Goal: Task Accomplishment & Management: Use online tool/utility

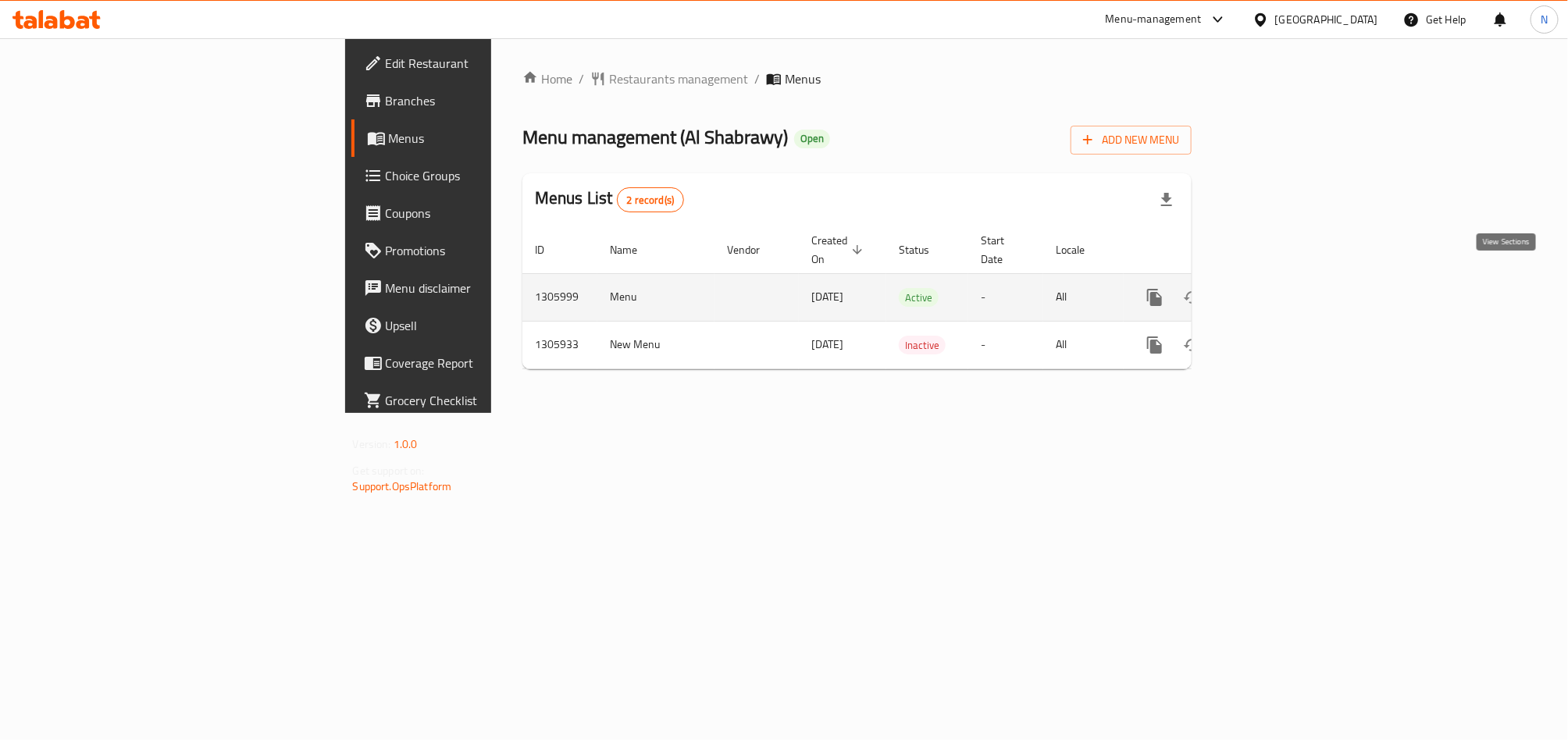
click at [1286, 279] on link "enhanced table" at bounding box center [1267, 298] width 38 height 38
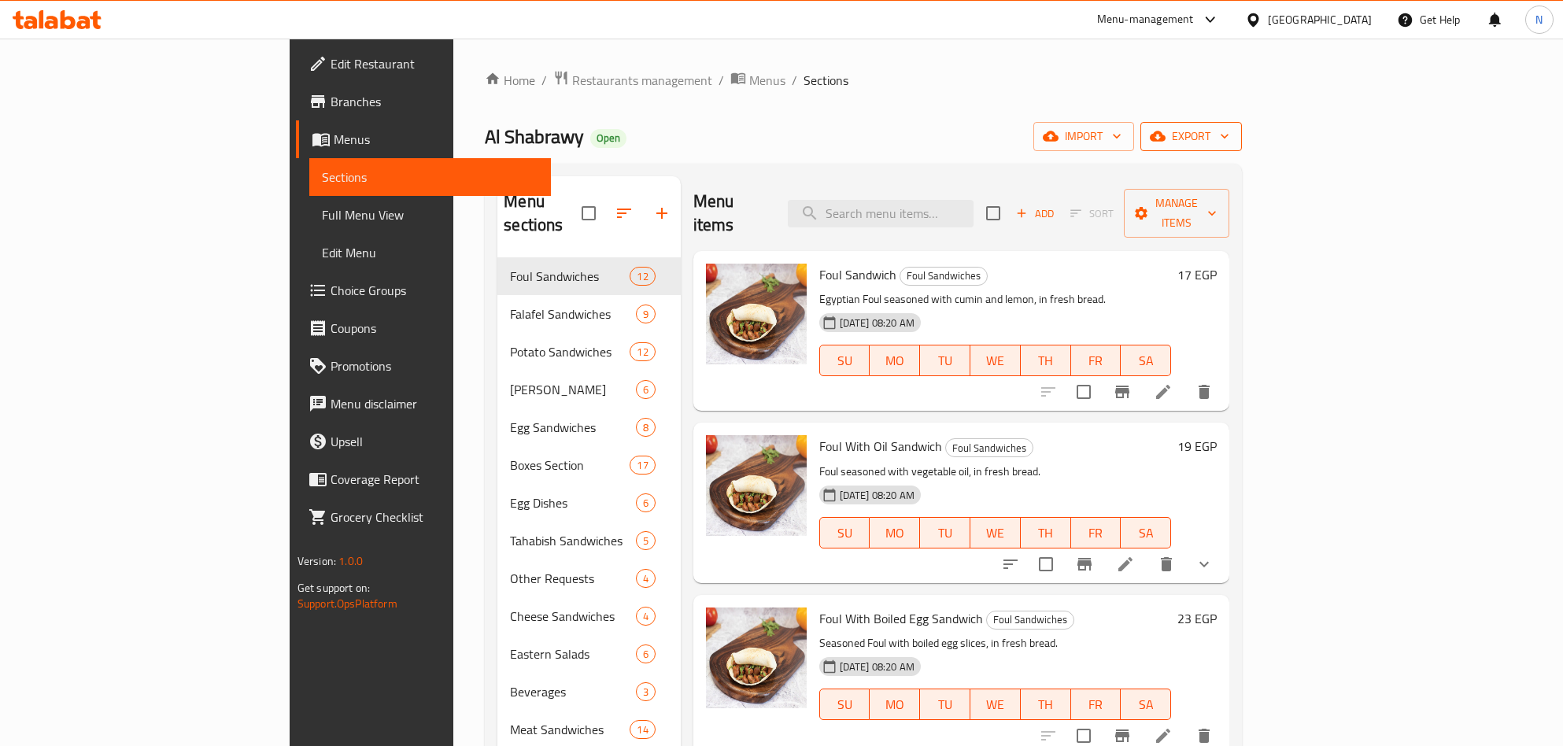
click at [1229, 138] on span "export" at bounding box center [1191, 137] width 76 height 20
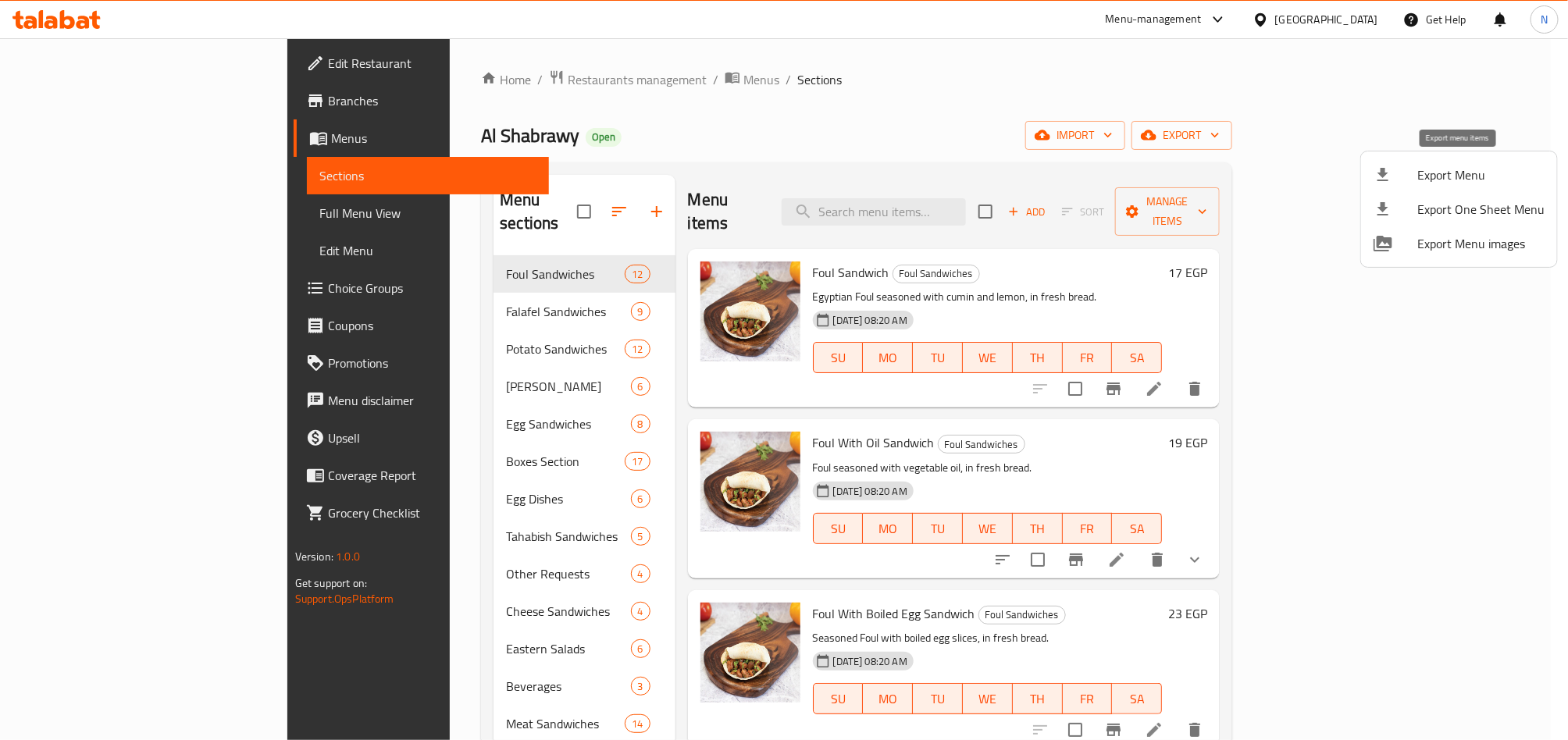
click at [1448, 178] on span "Export Menu" at bounding box center [1481, 175] width 127 height 19
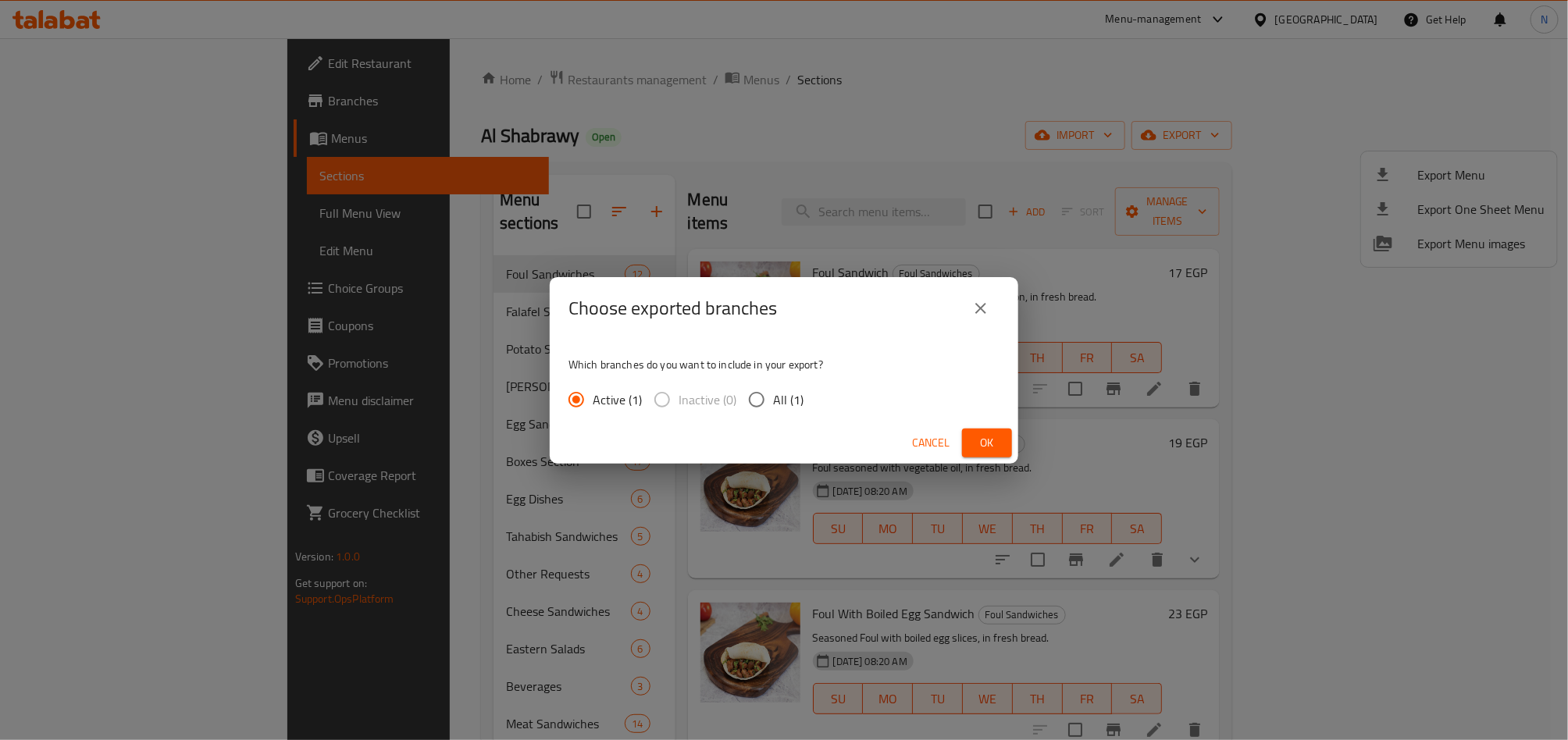
click at [775, 394] on span "All (1)" at bounding box center [788, 399] width 31 height 19
click at [773, 394] on input "All (1)" at bounding box center [756, 399] width 33 height 33
radio input "true"
click at [983, 441] on span "Ok" at bounding box center [986, 443] width 25 height 20
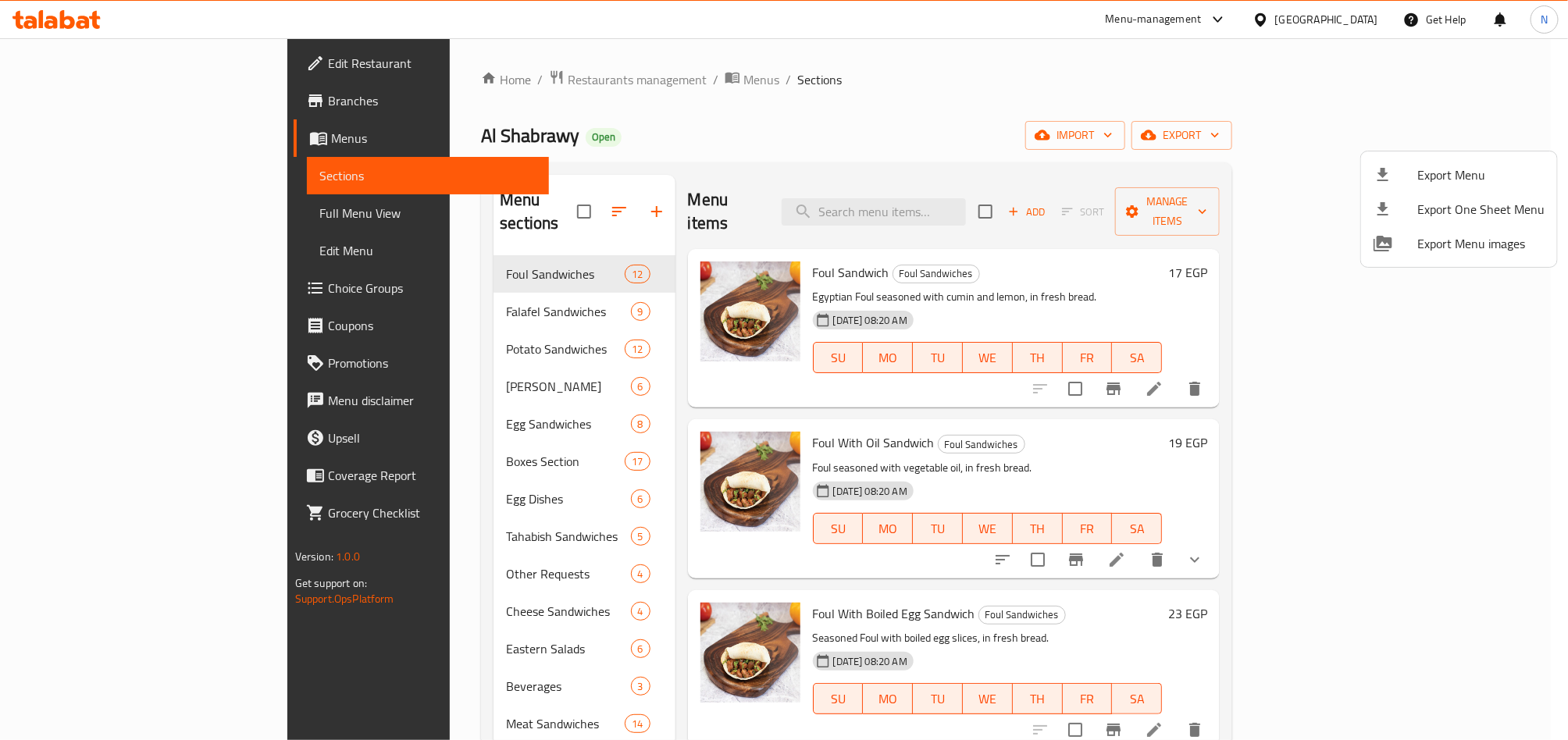
click at [888, 126] on div at bounding box center [784, 370] width 1568 height 740
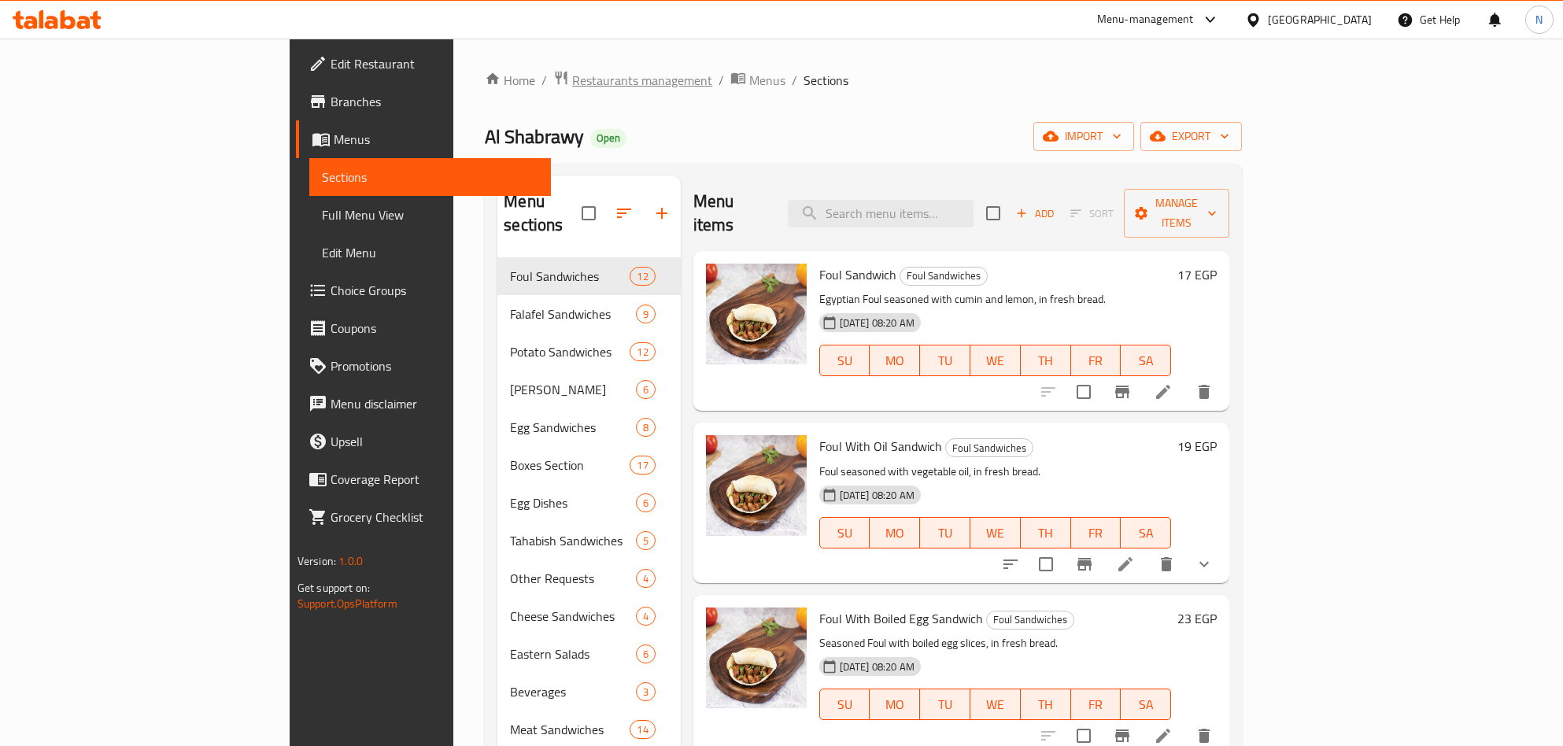
click at [572, 87] on span "Restaurants management" at bounding box center [642, 80] width 140 height 19
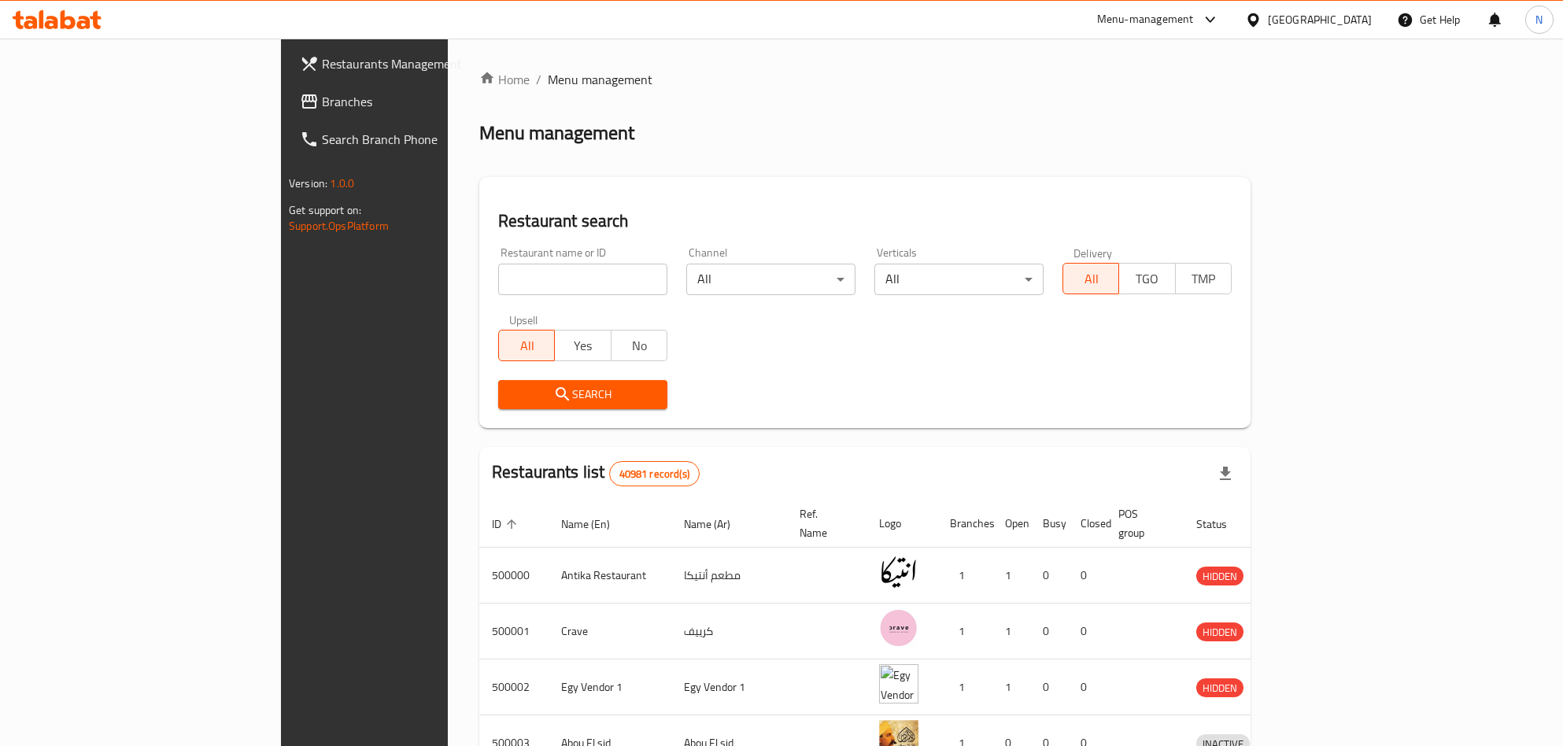
click at [489, 297] on div "Restaurant name or ID Restaurant name or ID" at bounding box center [583, 271] width 188 height 67
drag, startPoint x: 380, startPoint y: 293, endPoint x: 371, endPoint y: 307, distance: 17.0
click at [498, 293] on input "search" at bounding box center [582, 279] width 169 height 31
paste input "638064"
type input "638064"
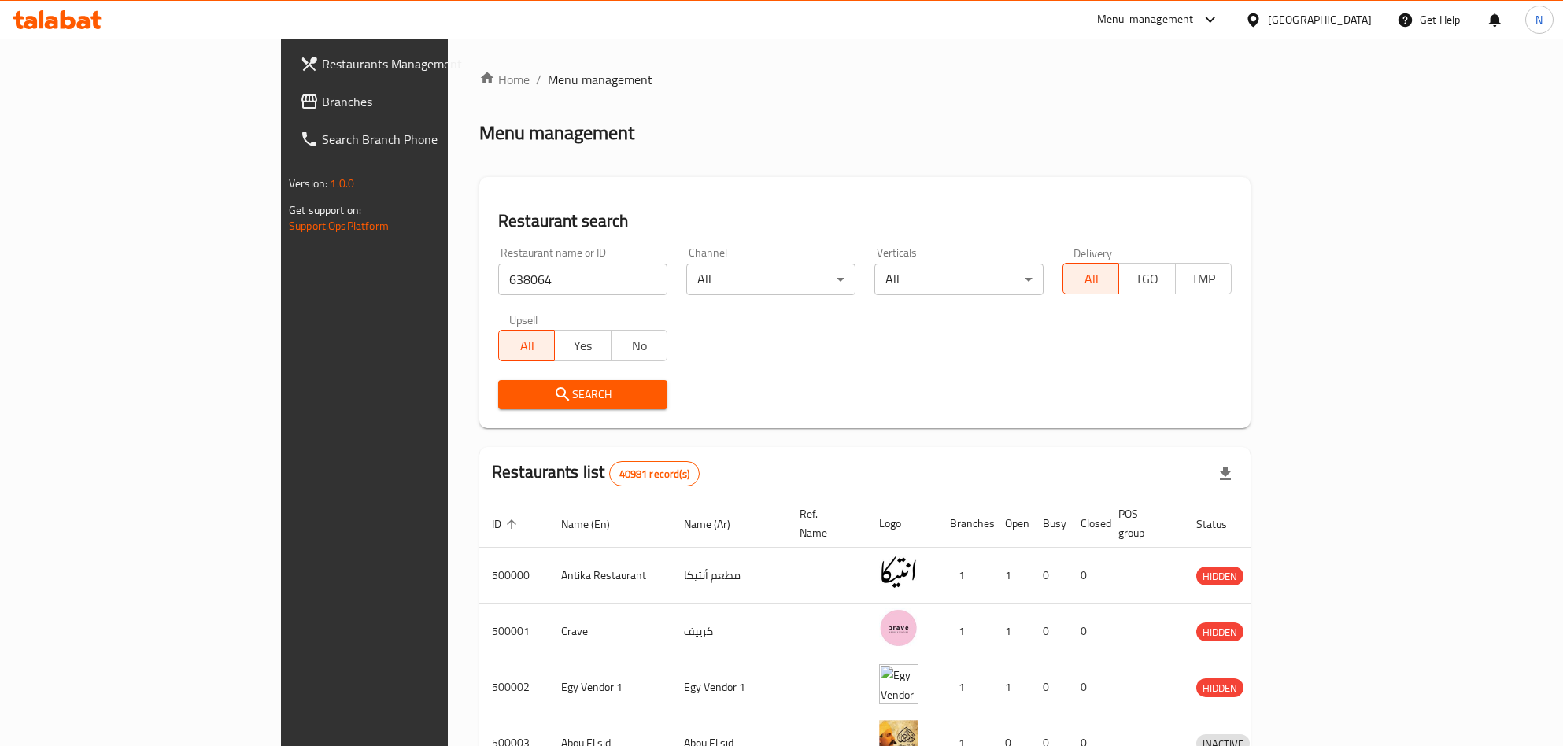
click at [511, 395] on span "Search" at bounding box center [583, 395] width 144 height 20
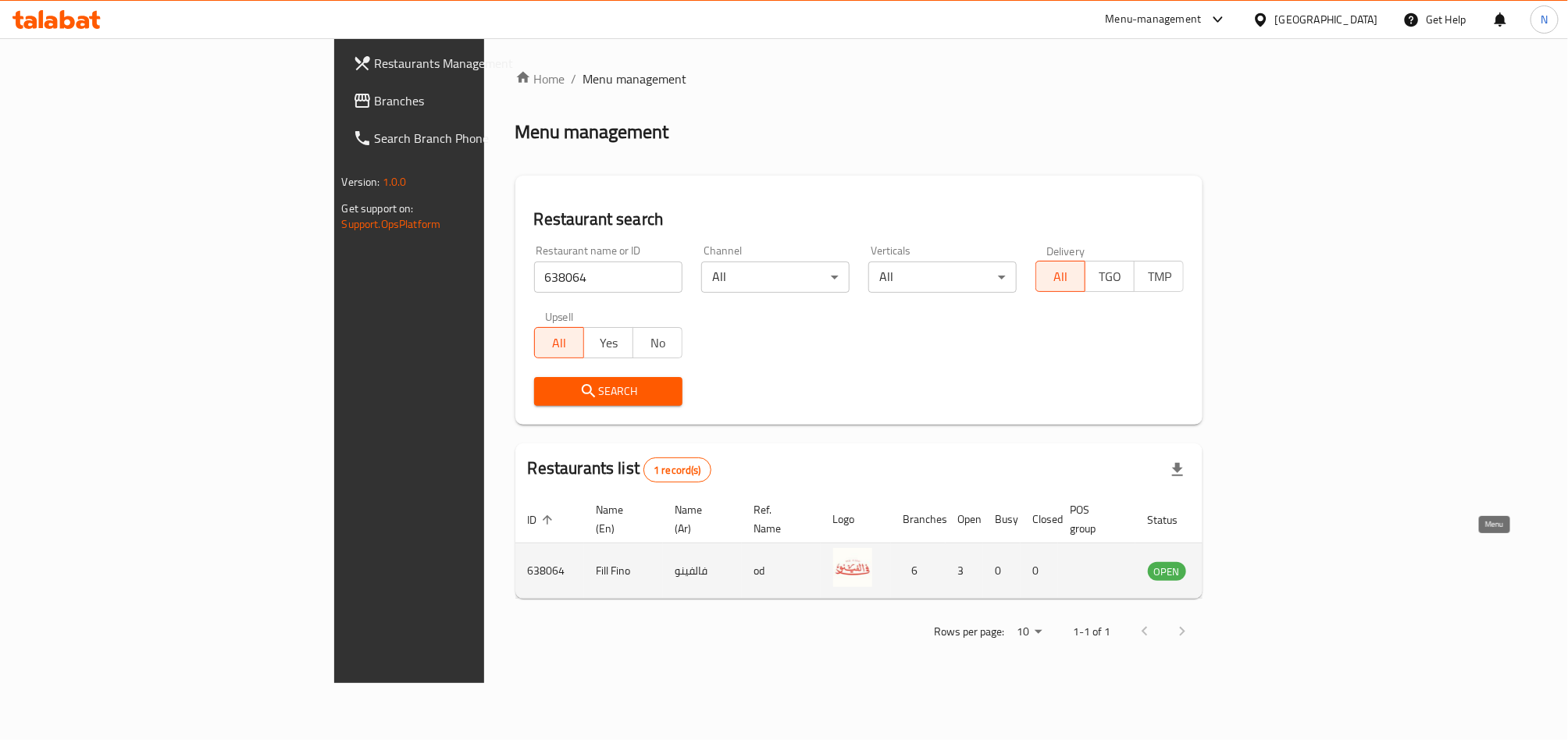
click at [1245, 568] on icon "enhanced table" at bounding box center [1242, 571] width 6 height 6
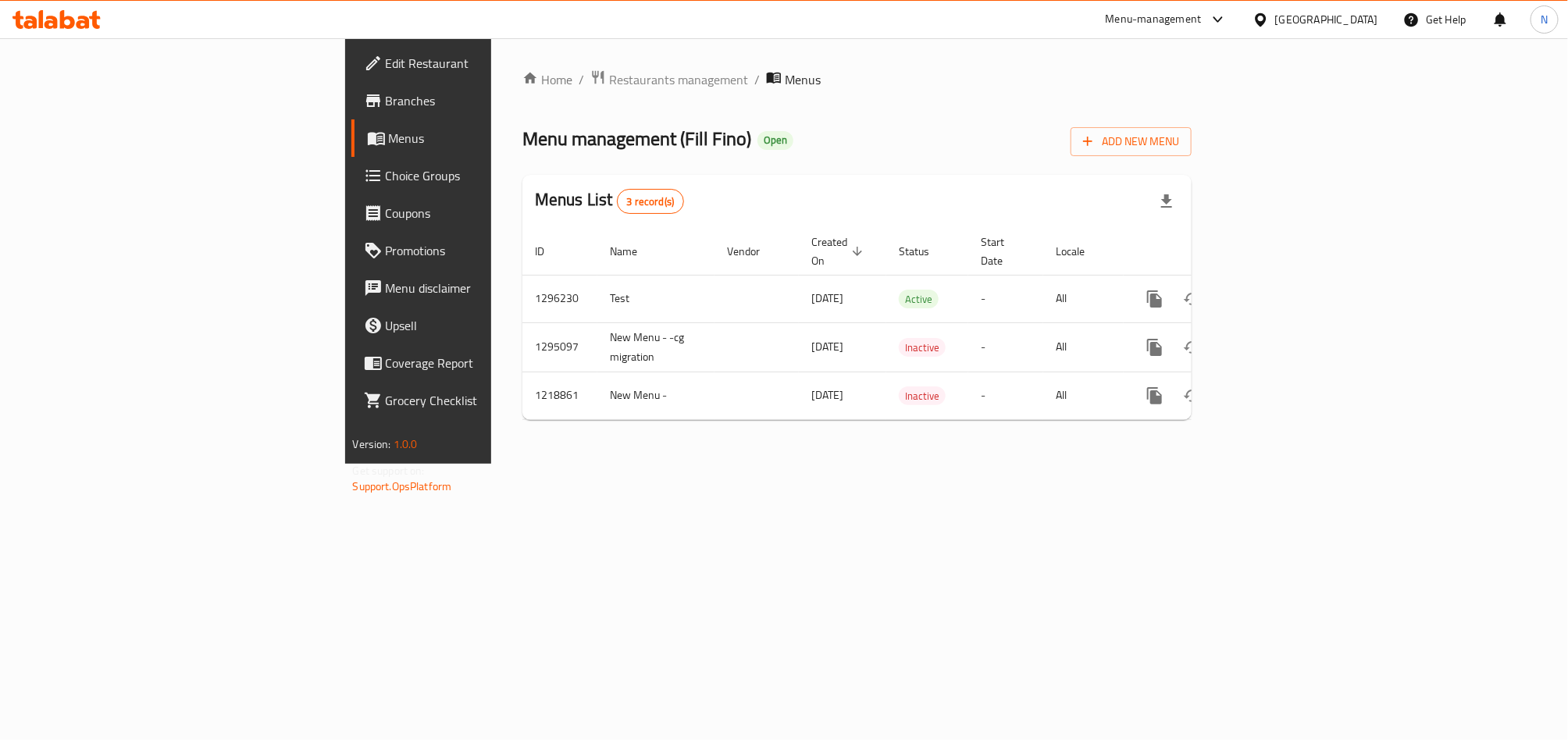
click at [351, 112] on link "Branches" at bounding box center [478, 101] width 255 height 38
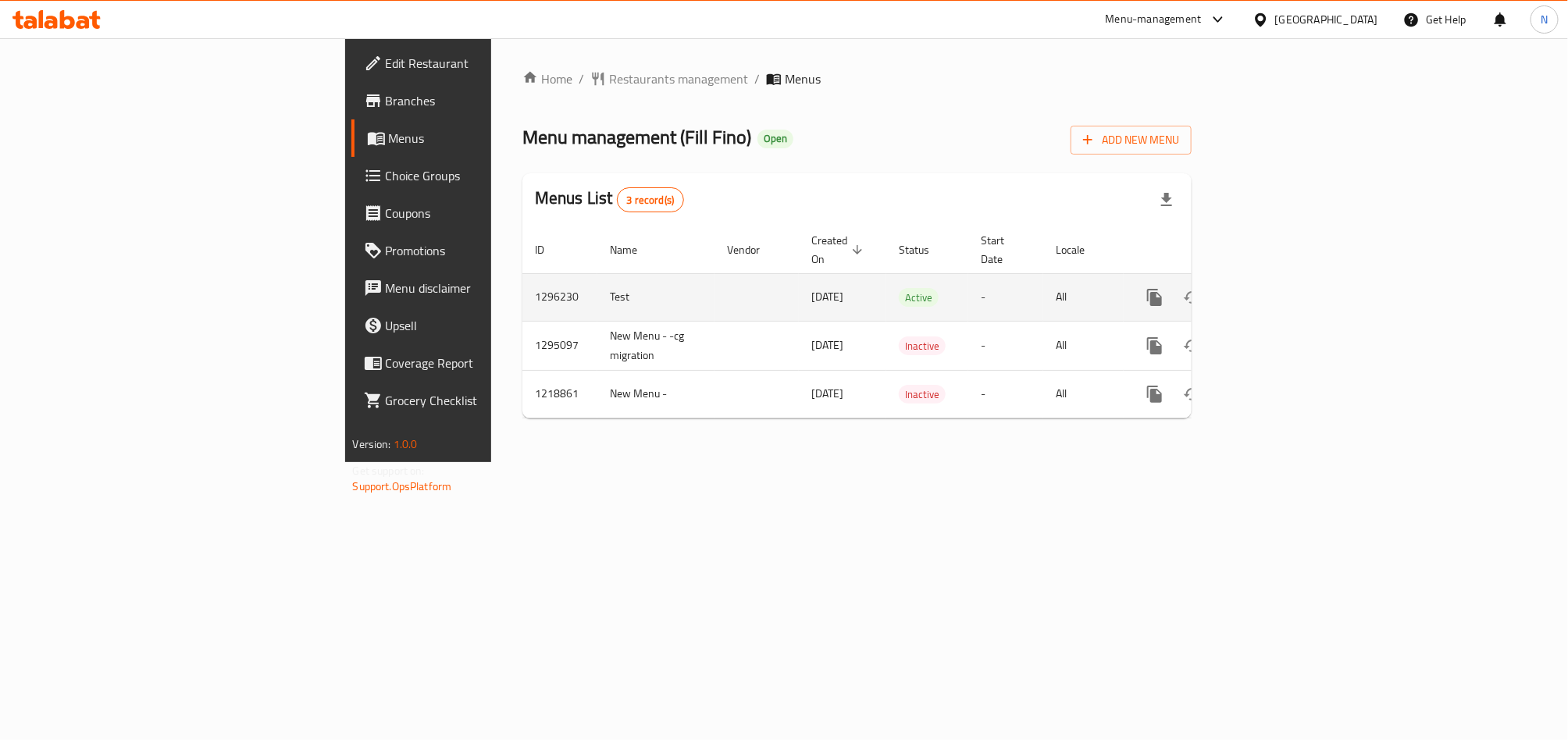
drag, startPoint x: 1528, startPoint y: 288, endPoint x: 1520, endPoint y: 284, distance: 8.9
click at [1298, 288] on td "enhanced table" at bounding box center [1211, 297] width 175 height 48
click at [1286, 284] on link "enhanced table" at bounding box center [1267, 298] width 38 height 38
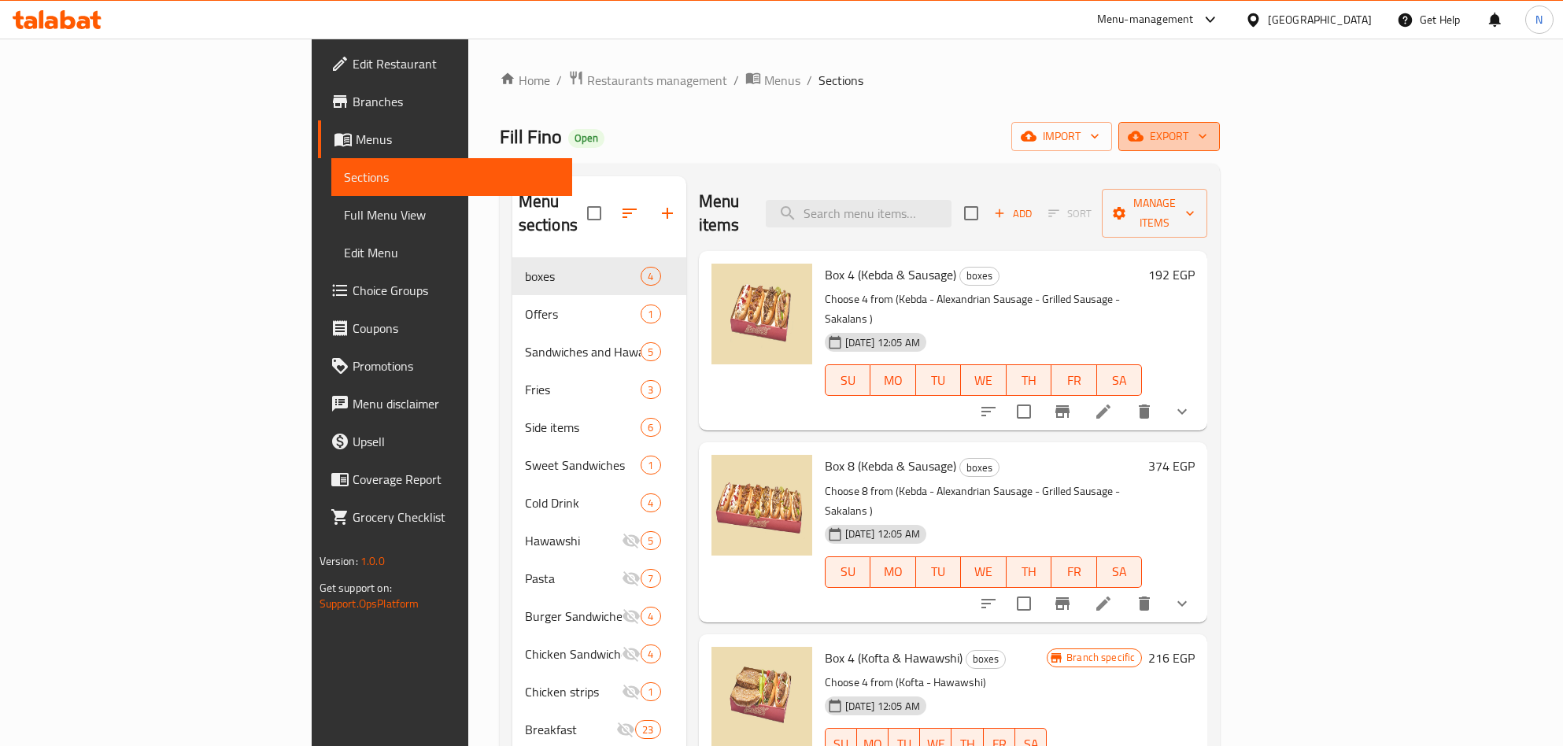
click at [1207, 132] on span "export" at bounding box center [1169, 137] width 76 height 20
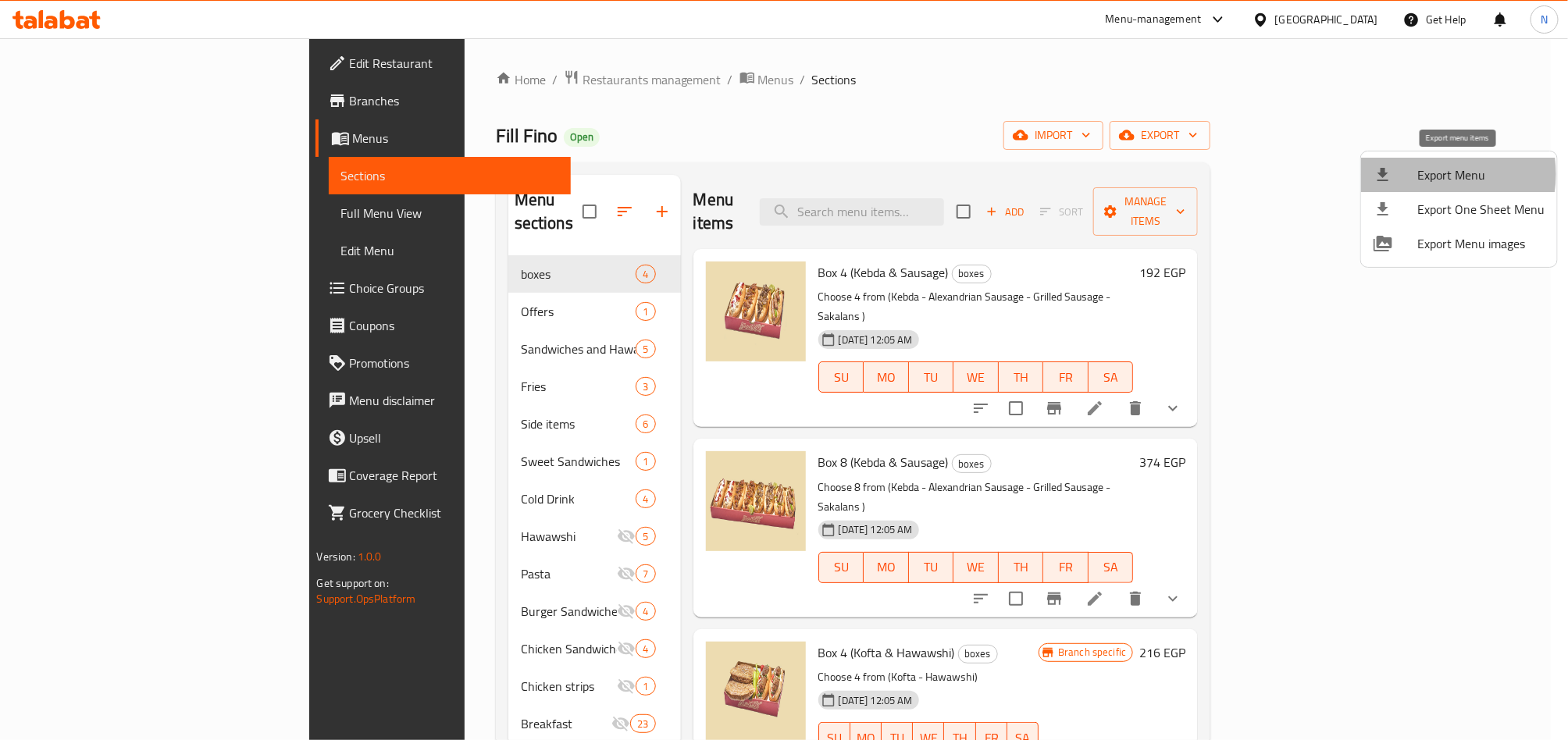
click at [1429, 174] on span "Export Menu" at bounding box center [1481, 175] width 127 height 19
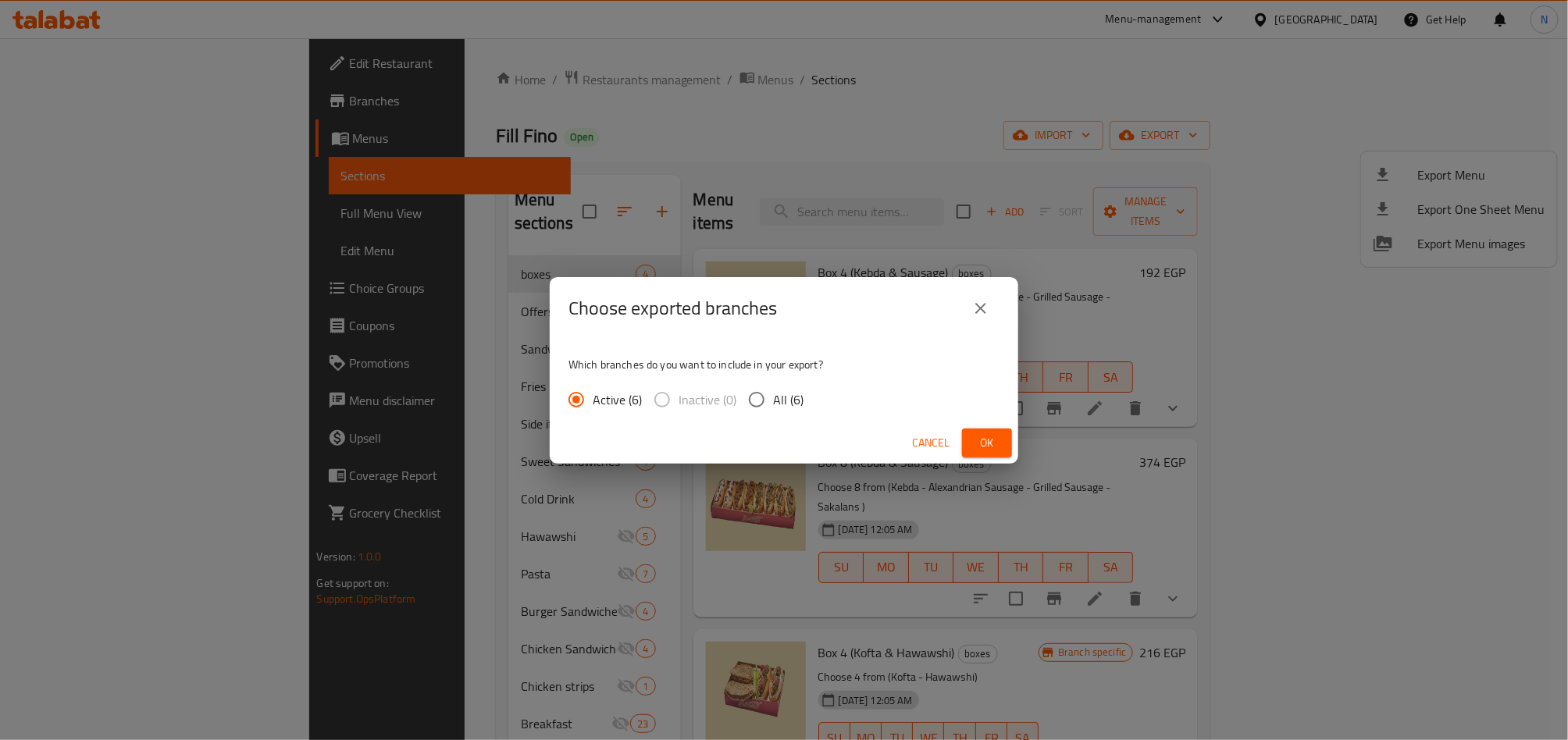
click at [781, 403] on span "All (6)" at bounding box center [788, 399] width 31 height 19
click at [773, 403] on input "All (6)" at bounding box center [756, 399] width 33 height 33
radio input "true"
click at [959, 433] on div "Cancel Ok" at bounding box center [784, 443] width 468 height 42
click at [982, 442] on span "Ok" at bounding box center [986, 443] width 25 height 20
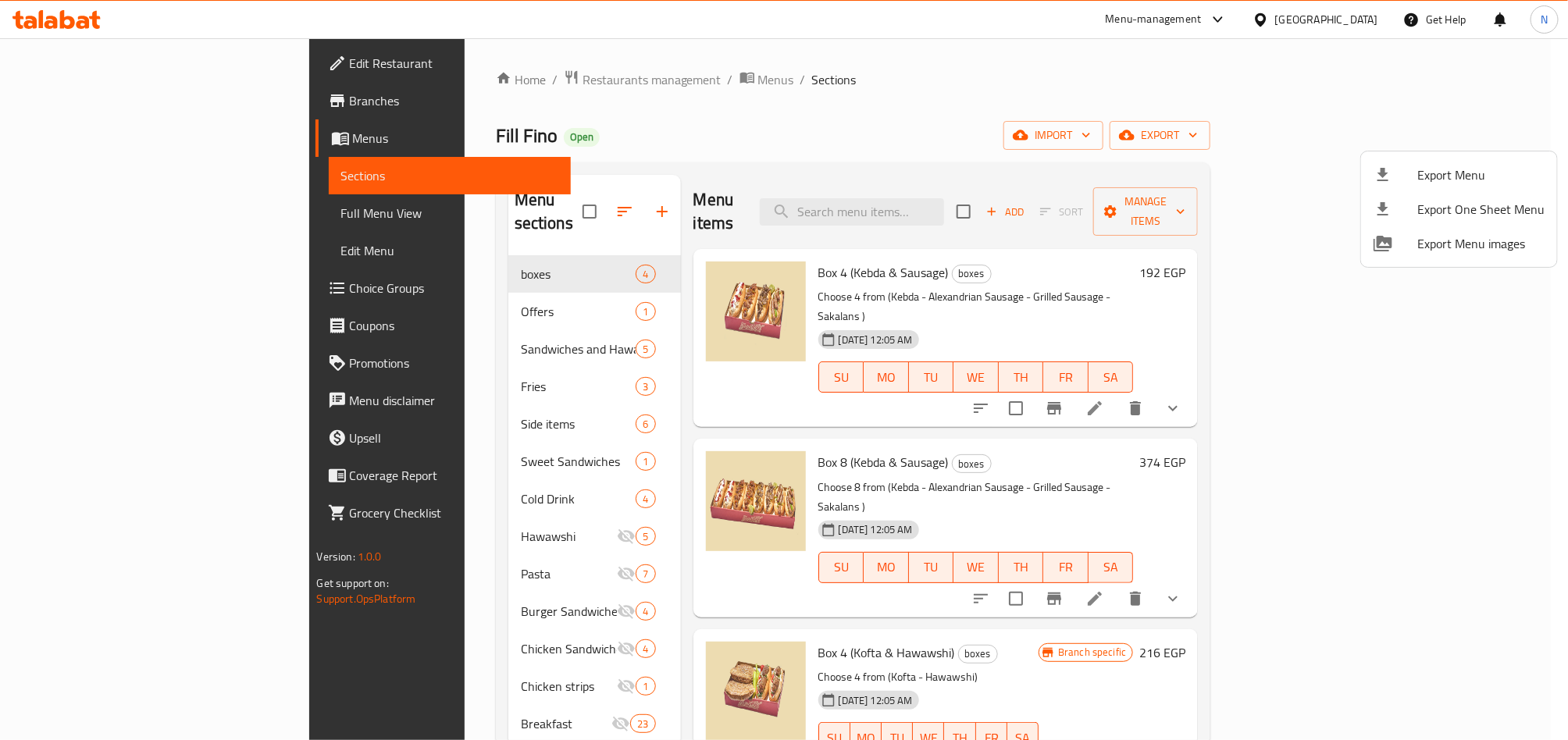
click at [926, 213] on div at bounding box center [784, 370] width 1568 height 740
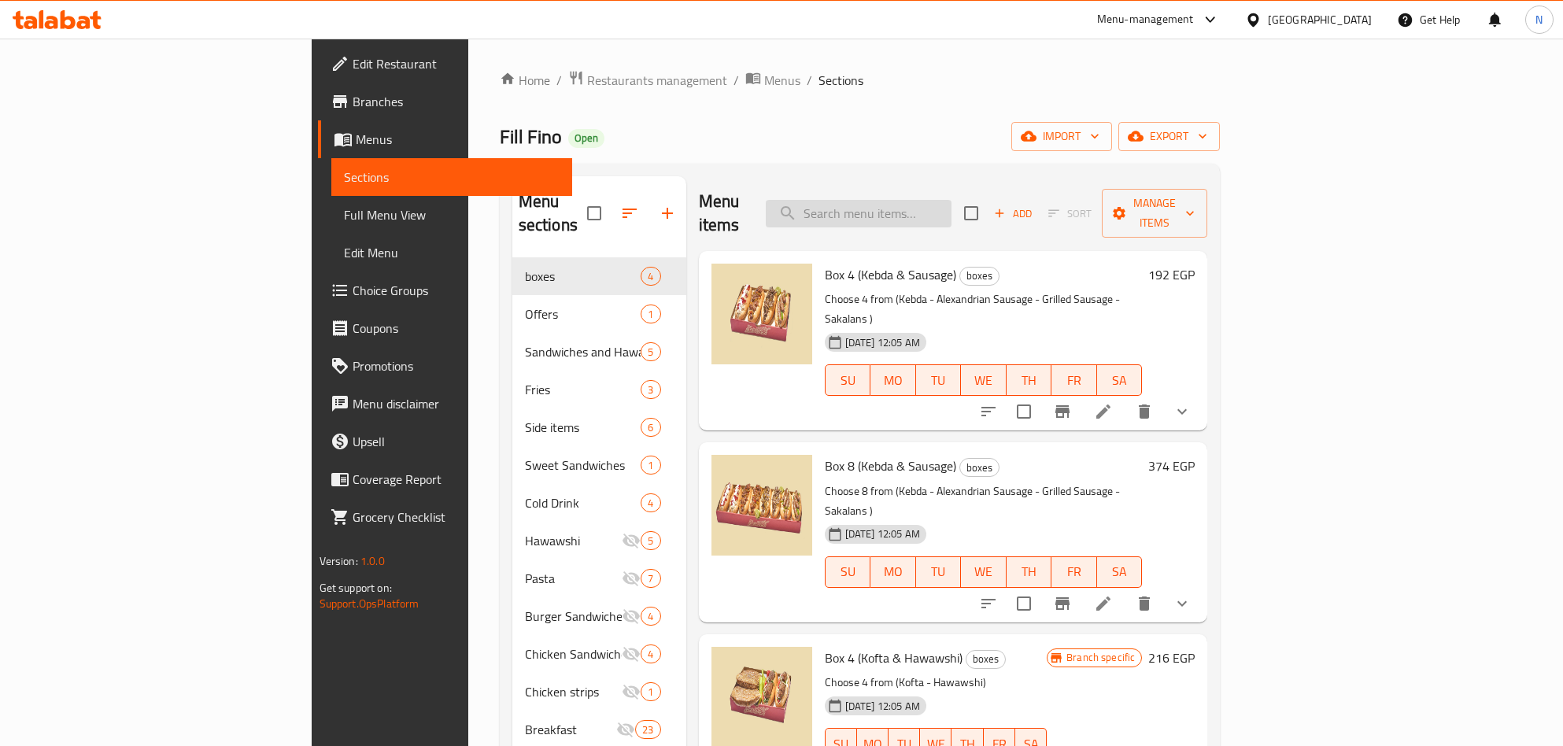
click at [951, 203] on input "search" at bounding box center [859, 214] width 186 height 28
paste input "عرض سولو كومبو"
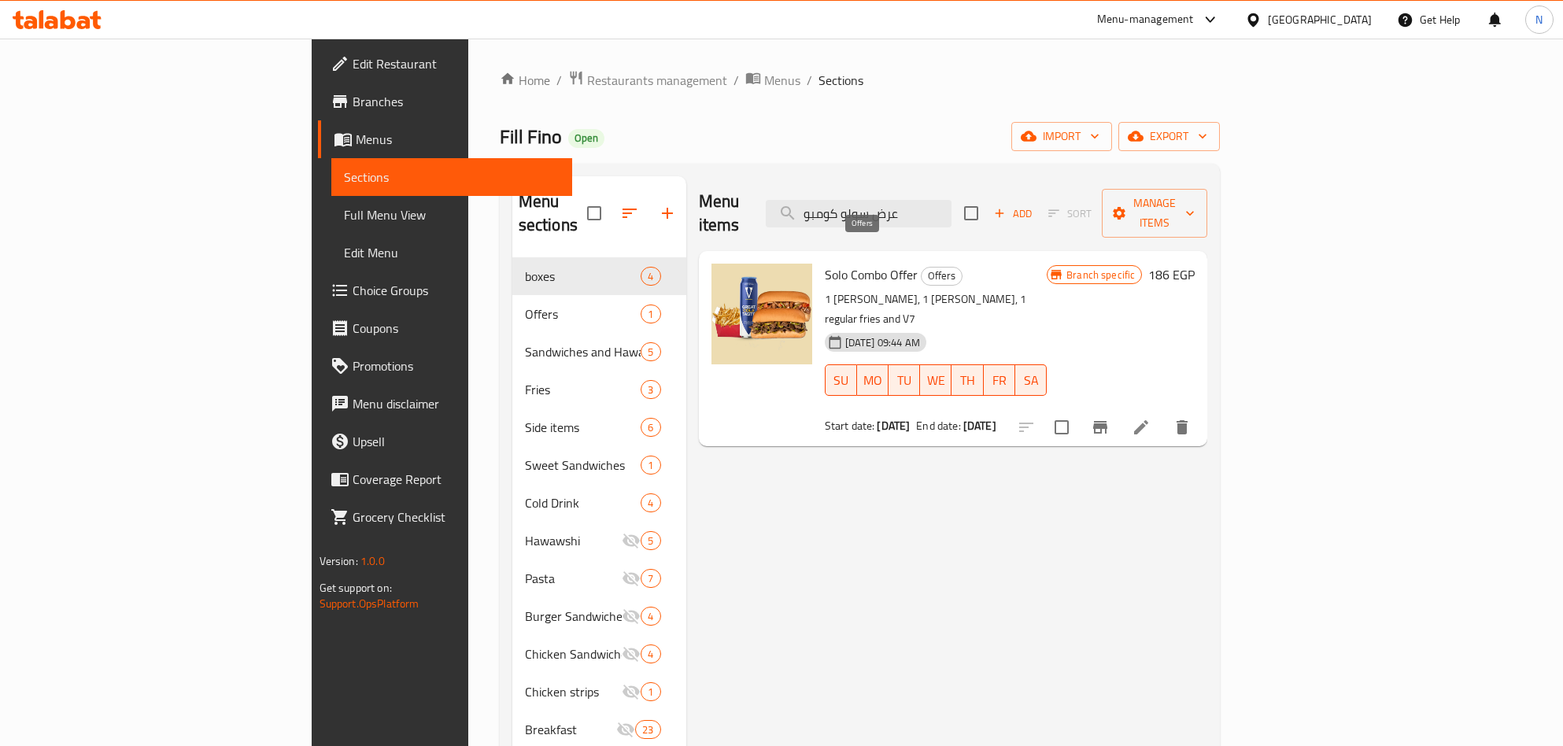
type input "عرض سولو كومبو"
click at [825, 263] on span "Solo Combo Offer" at bounding box center [871, 275] width 93 height 24
drag, startPoint x: 819, startPoint y: 279, endPoint x: 761, endPoint y: 284, distance: 58.5
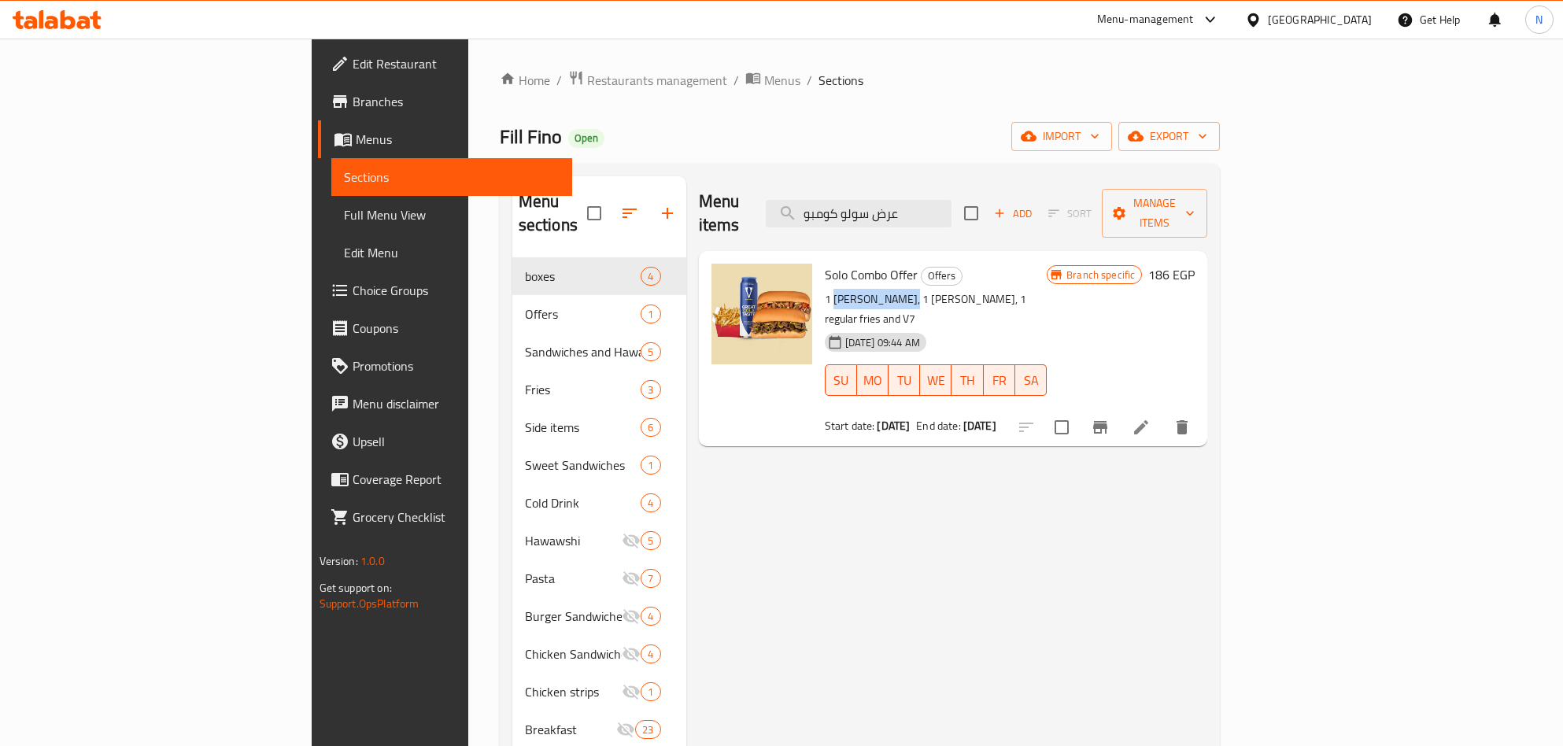
click at [825, 290] on p "1 alexander liver, 1 alexander sausage, 1 regular fries and V7" at bounding box center [936, 309] width 223 height 39
click at [840, 290] on p "1 alexander liver, 1 alexander sausage, 1 regular fries and V7" at bounding box center [936, 309] width 223 height 39
drag, startPoint x: 836, startPoint y: 279, endPoint x: 919, endPoint y: 279, distance: 82.6
click at [919, 290] on p "1 alexander liver, 1 alexander sausage, 1 regular fries and V7" at bounding box center [936, 309] width 223 height 39
click at [932, 290] on p "1 alexander liver, 1 alexander sausage, 1 regular fries and V7" at bounding box center [936, 309] width 223 height 39
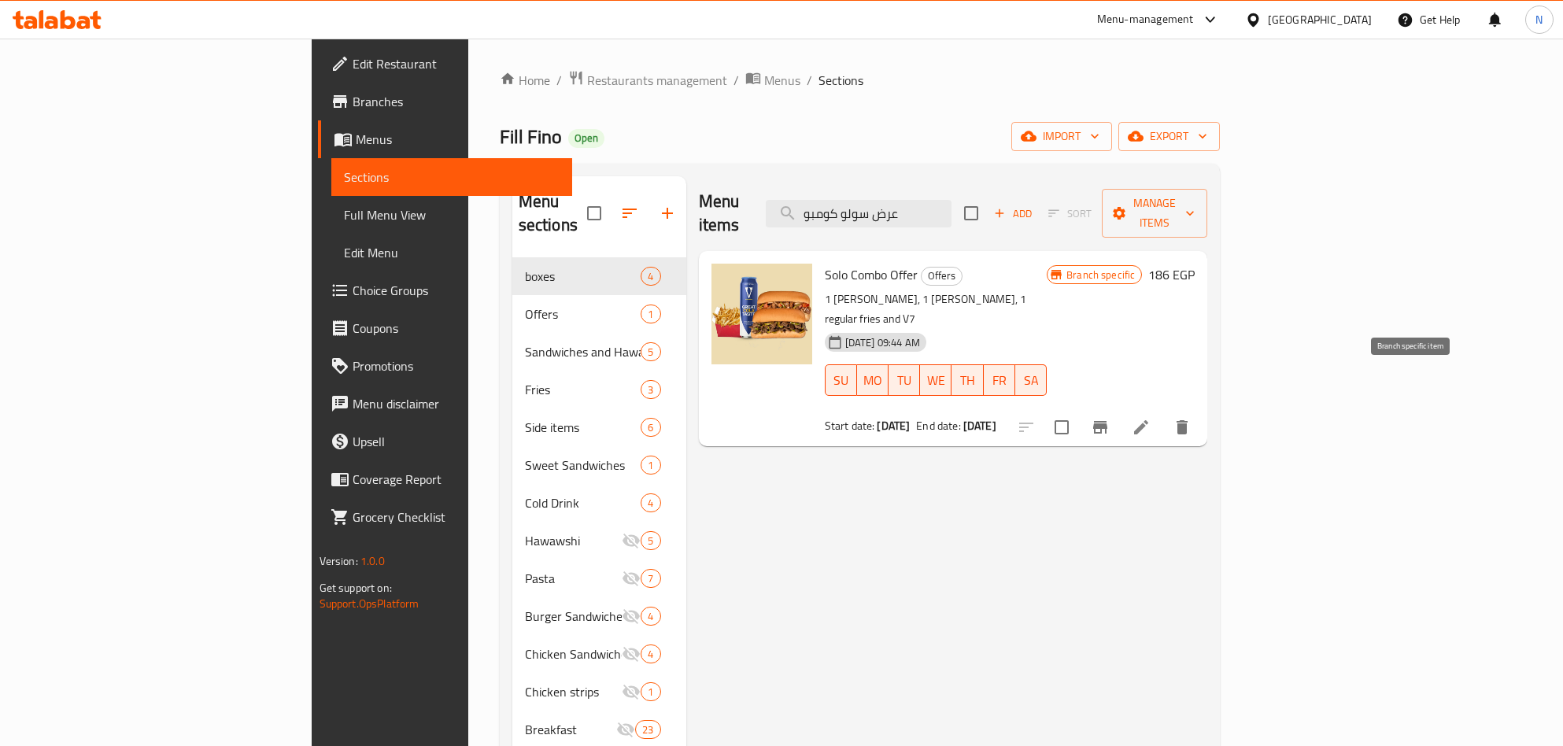
click at [1107, 421] on icon "Branch-specific-item" at bounding box center [1100, 427] width 14 height 13
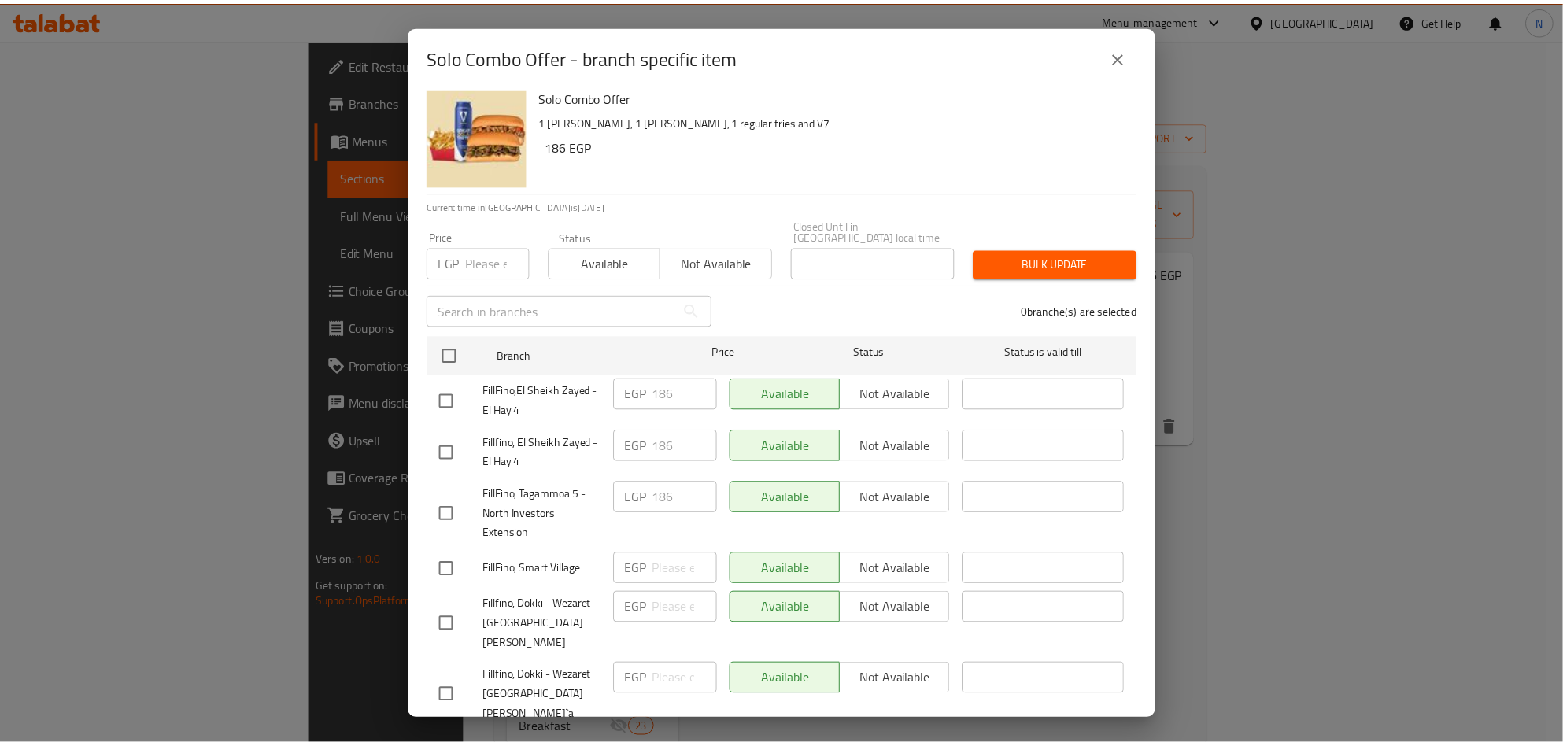
scroll to position [12, 0]
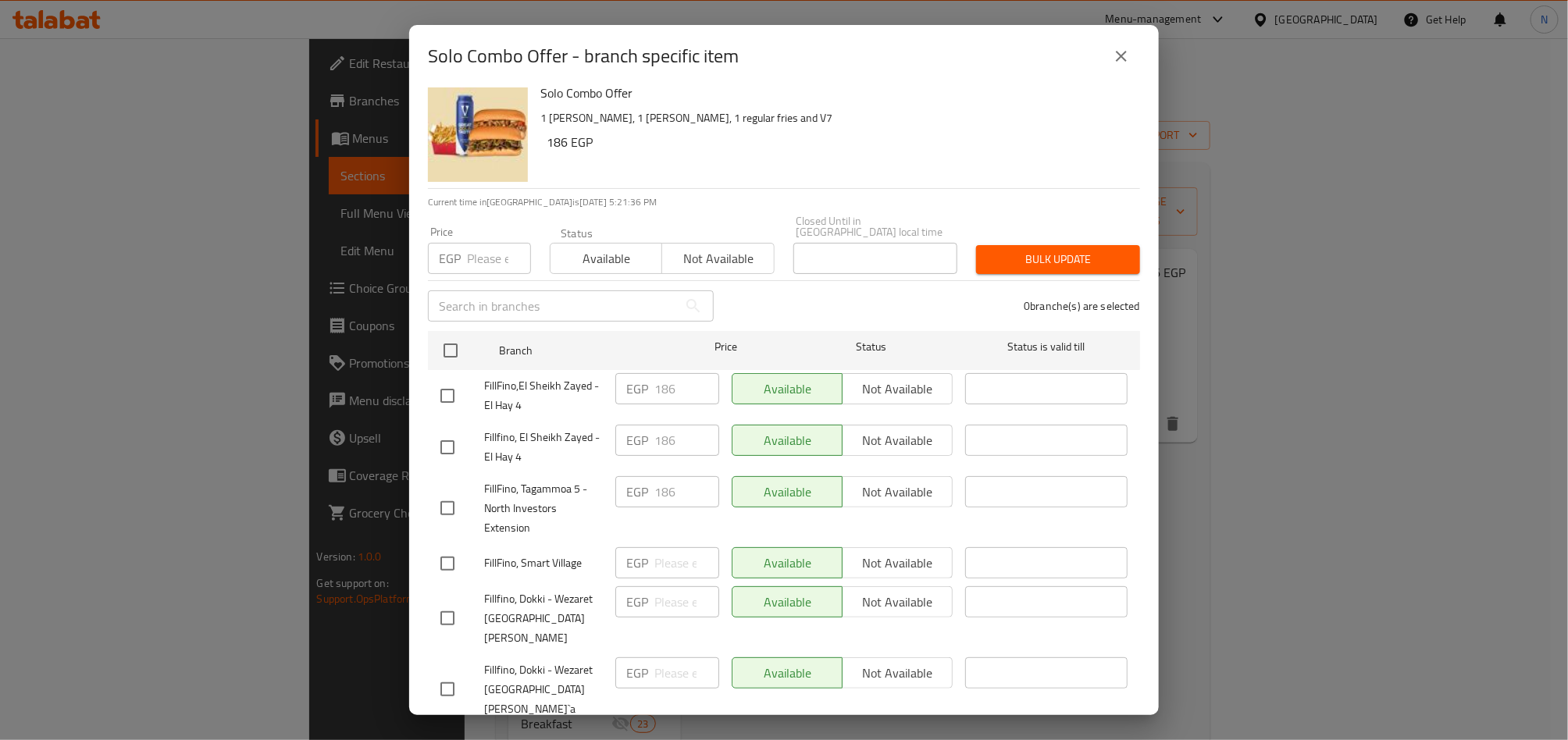
click at [1129, 59] on icon "close" at bounding box center [1120, 56] width 19 height 19
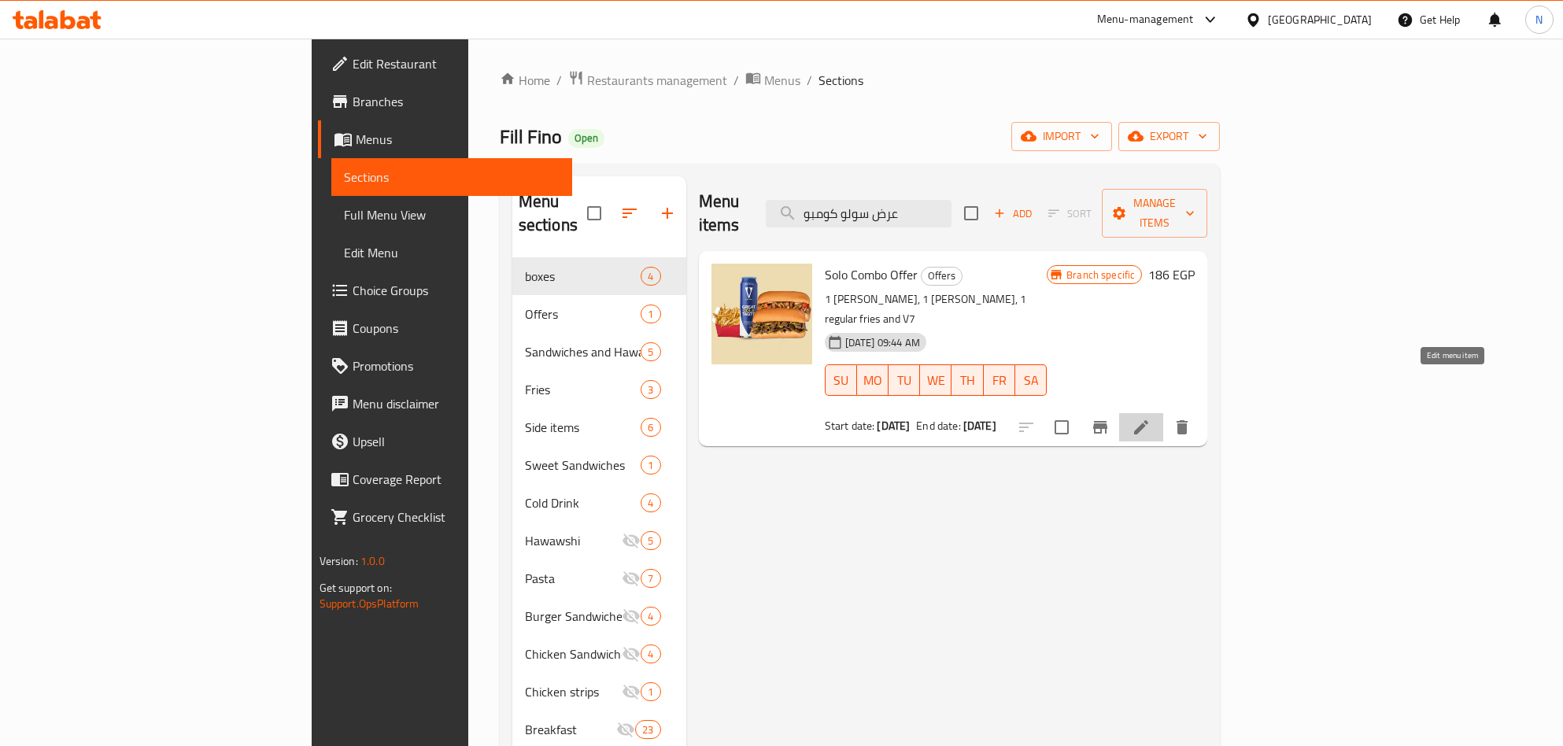
click at [1150, 418] on icon at bounding box center [1140, 427] width 19 height 19
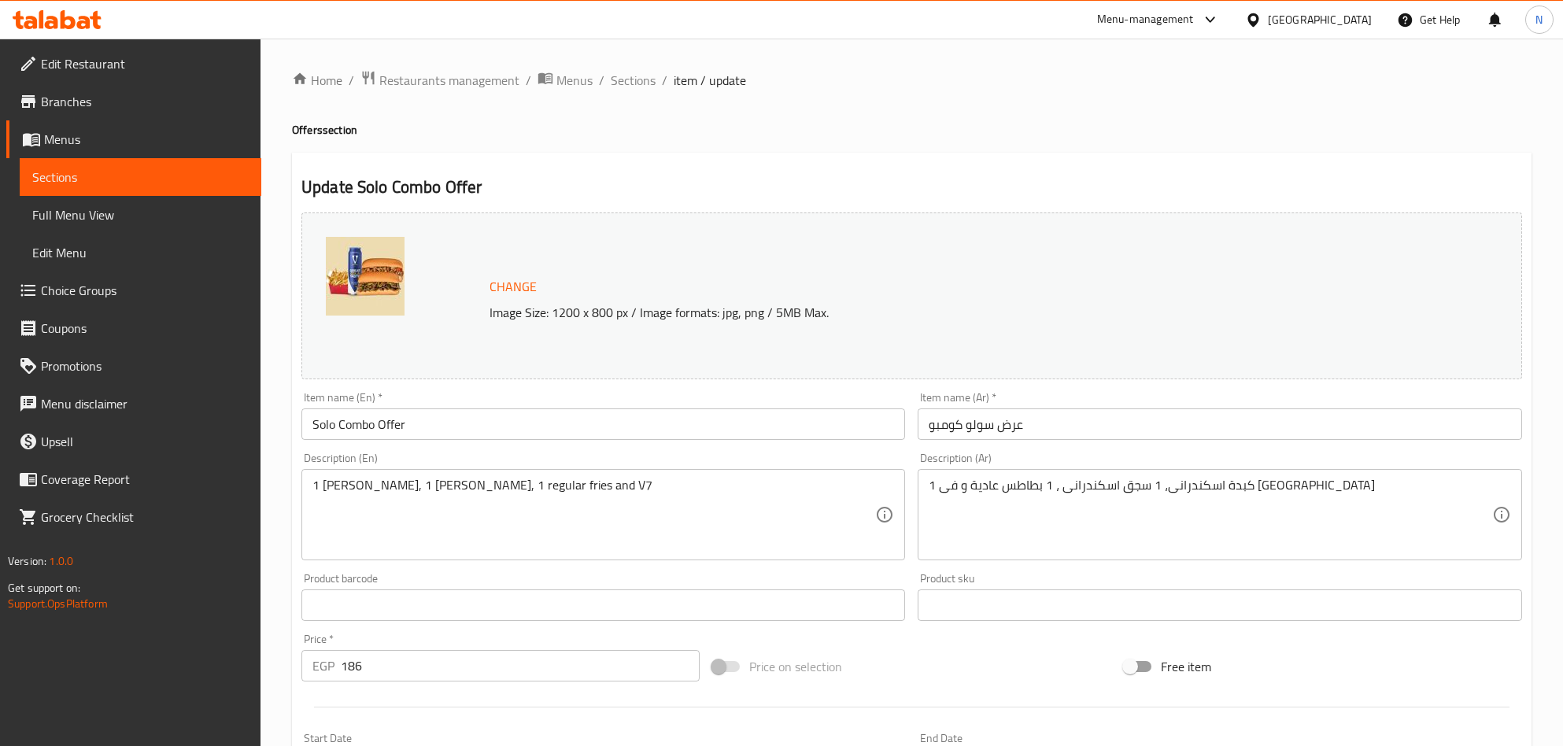
click at [392, 267] on img at bounding box center [365, 276] width 79 height 79
click at [452, 430] on input "Solo Combo Offer" at bounding box center [602, 423] width 603 height 31
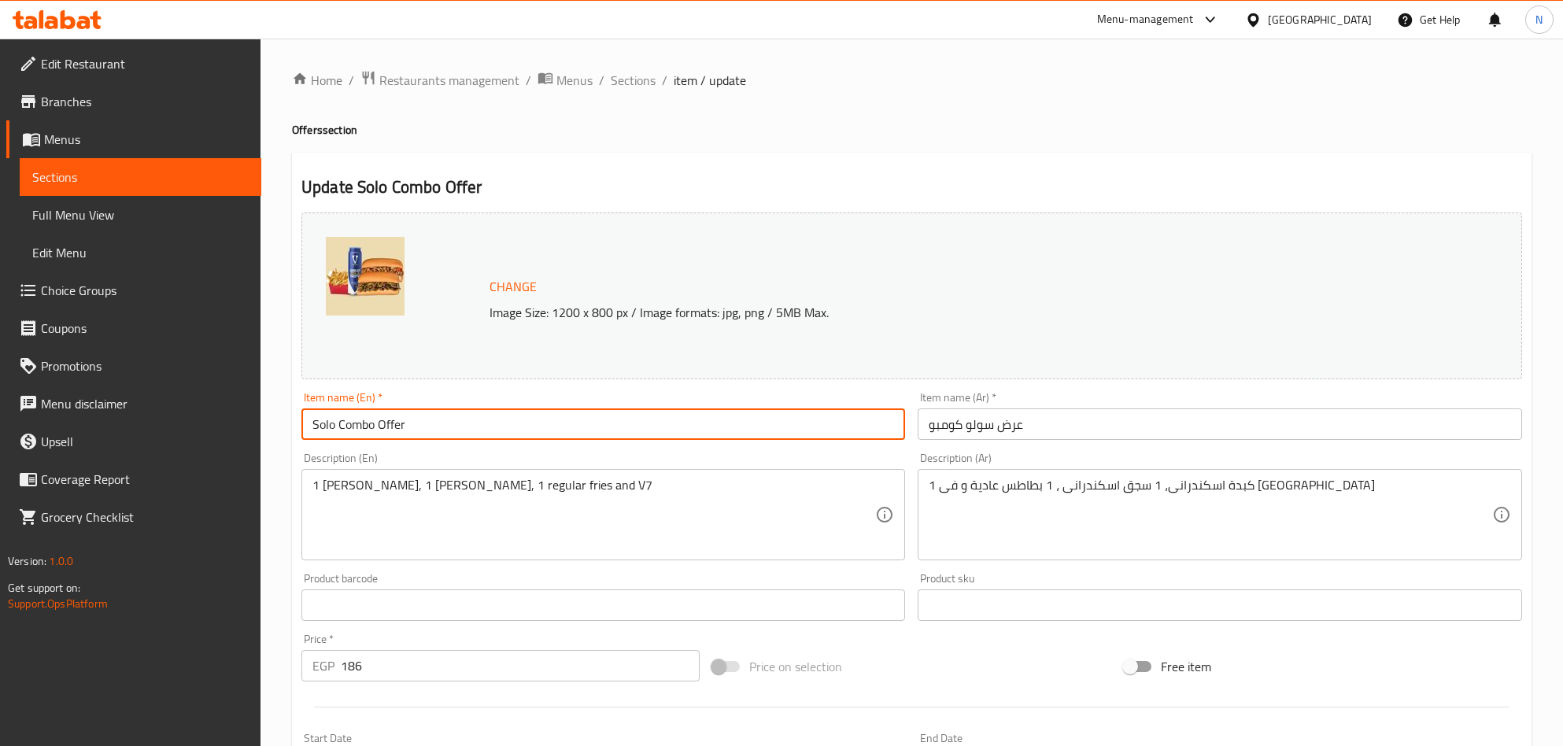
click at [452, 430] on input "Solo Combo Offer" at bounding box center [602, 423] width 603 height 31
